Goal: Information Seeking & Learning: Find specific page/section

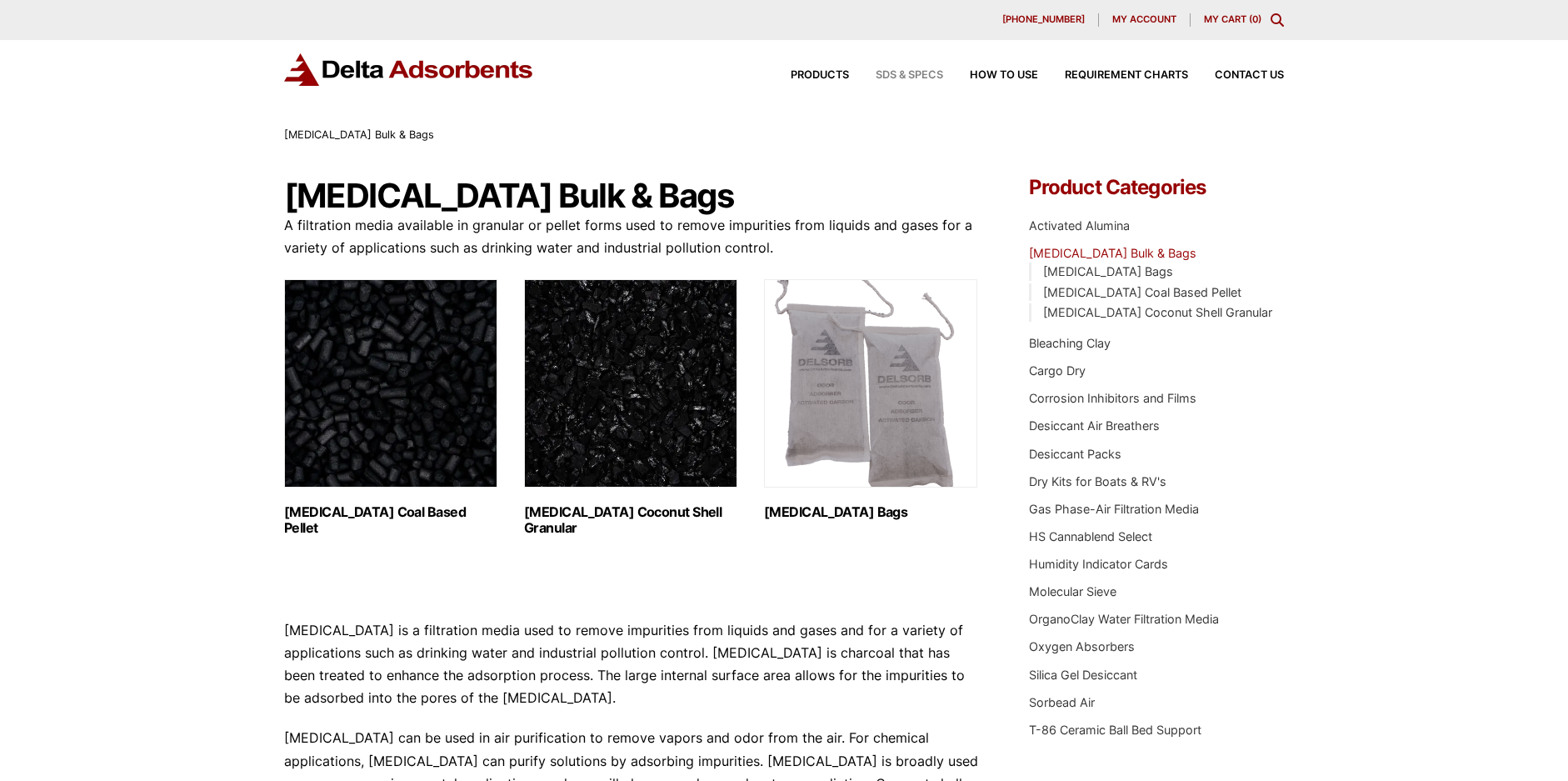
click at [898, 72] on span "SDS & SPECS" at bounding box center [909, 75] width 67 height 11
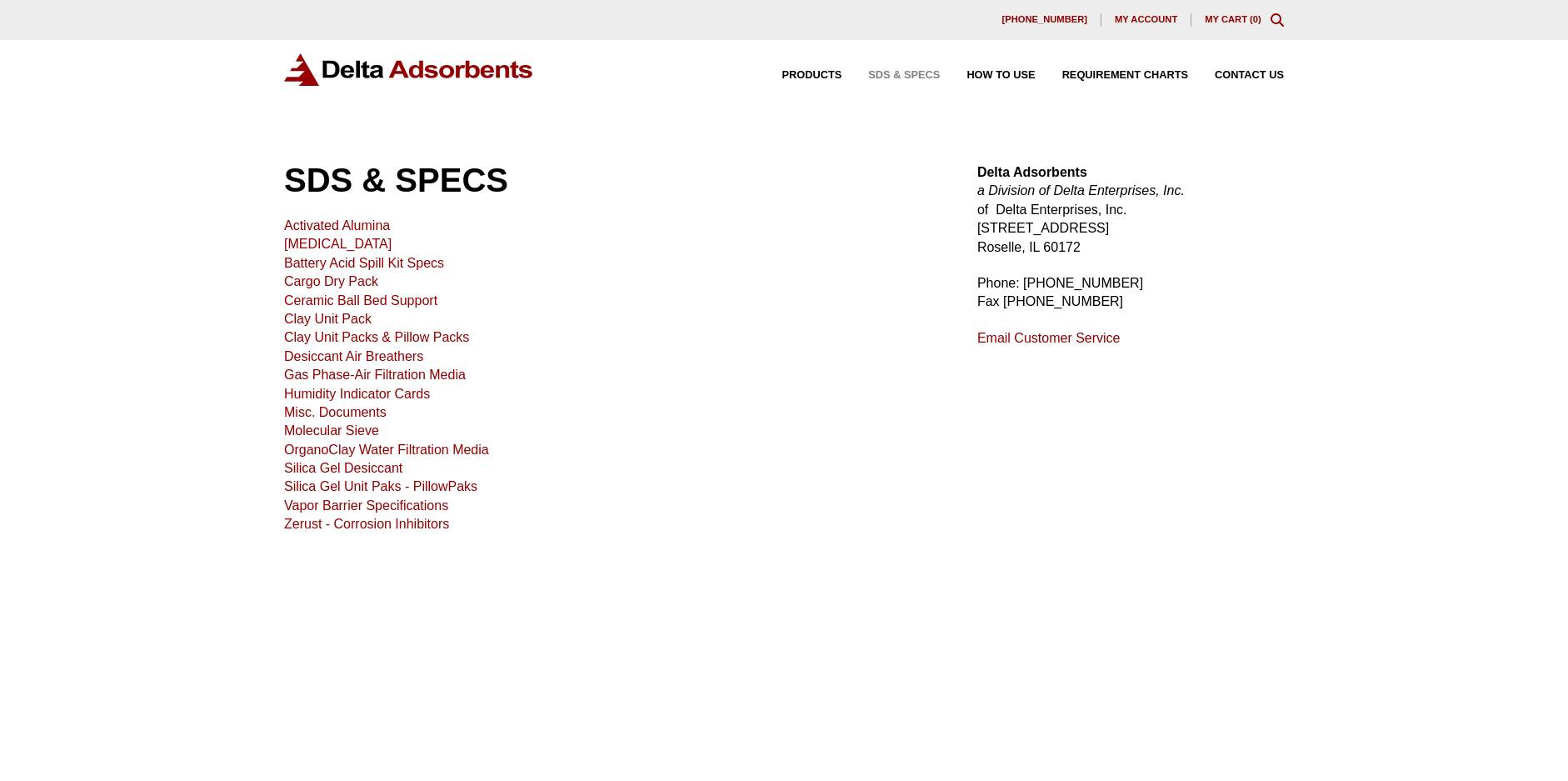
click at [353, 247] on link "[MEDICAL_DATA]" at bounding box center [337, 244] width 107 height 14
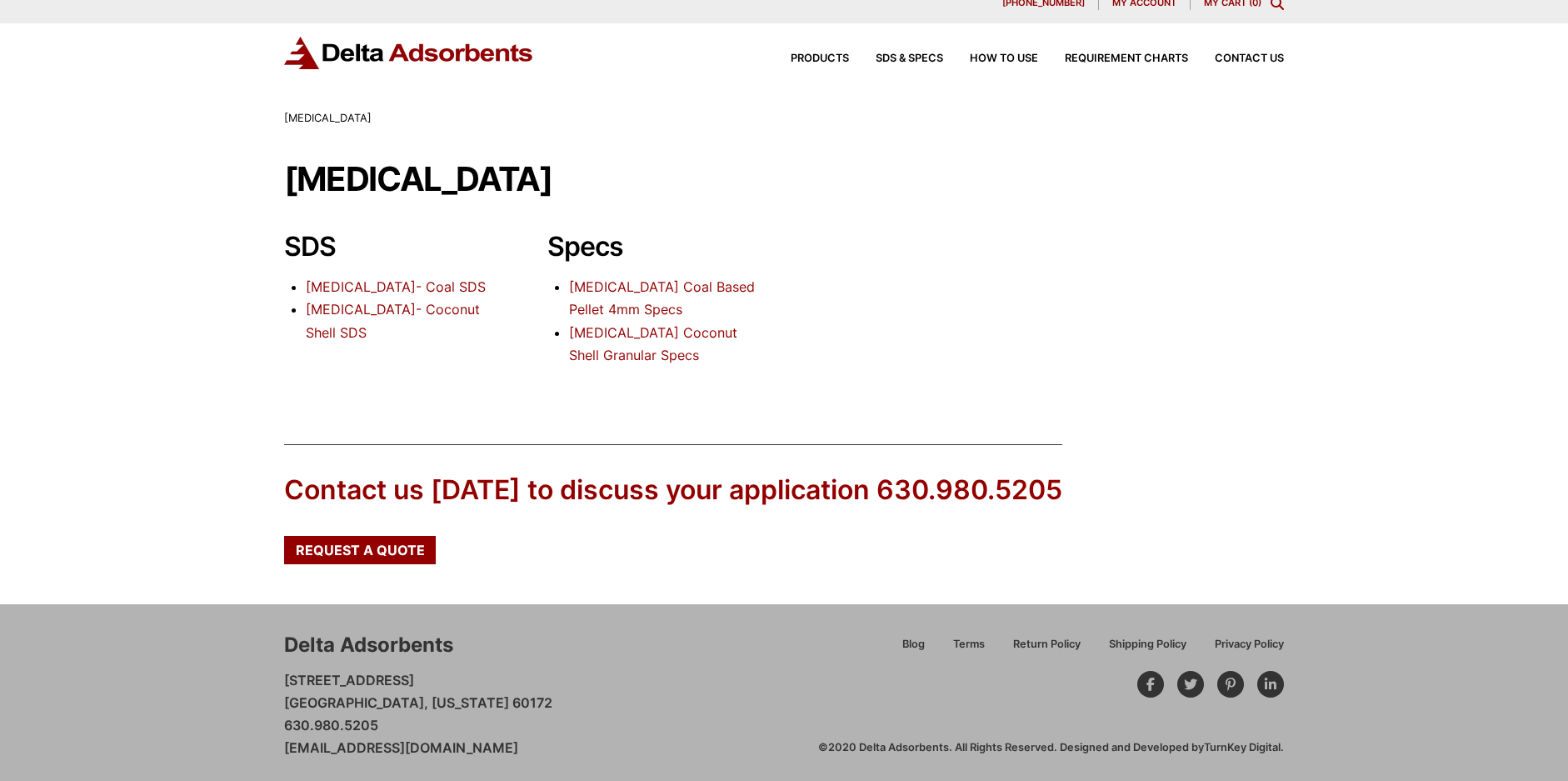
scroll to position [22, 0]
